Goal: Information Seeking & Learning: Learn about a topic

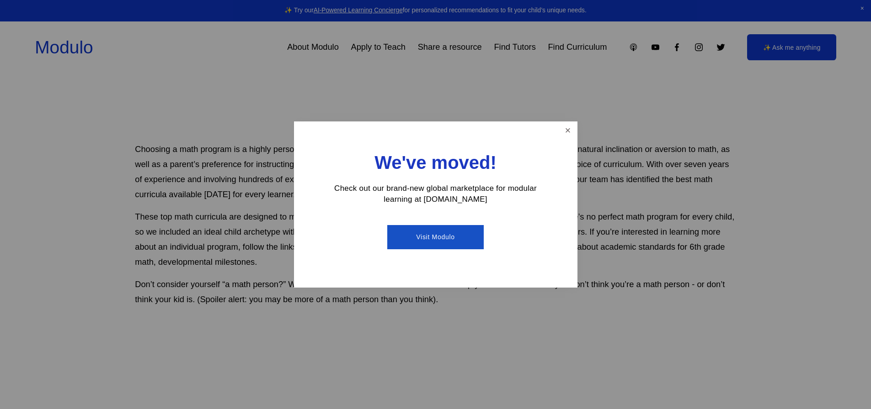
scroll to position [503, 0]
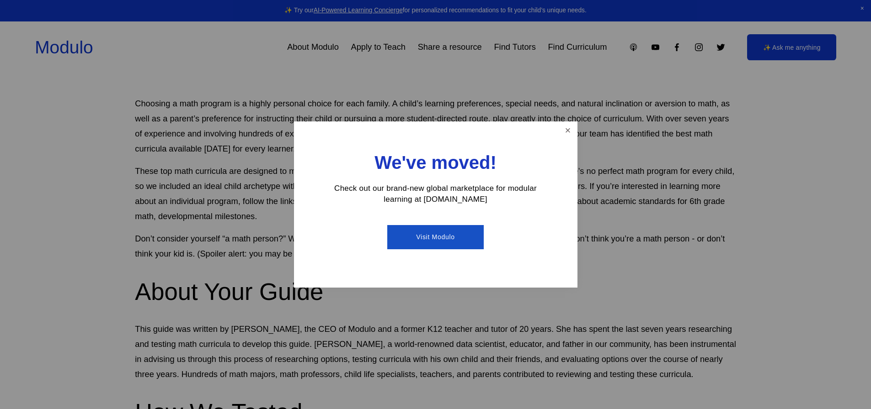
click at [570, 131] on link "Close" at bounding box center [567, 131] width 16 height 16
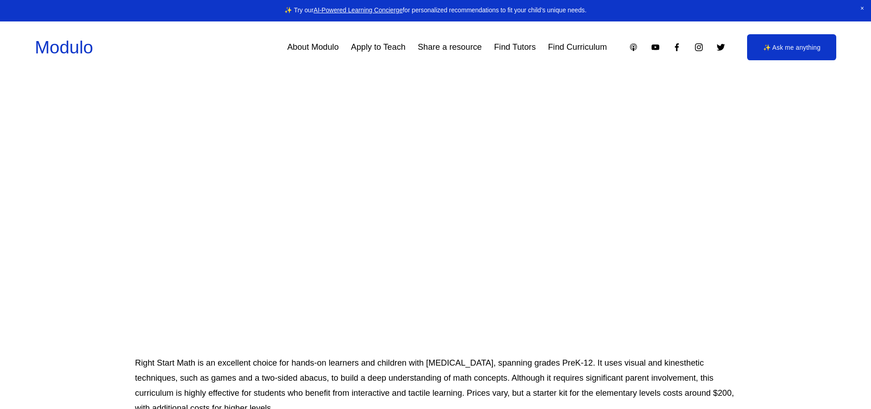
scroll to position [2696, 0]
